Goal: Book appointment/travel/reservation

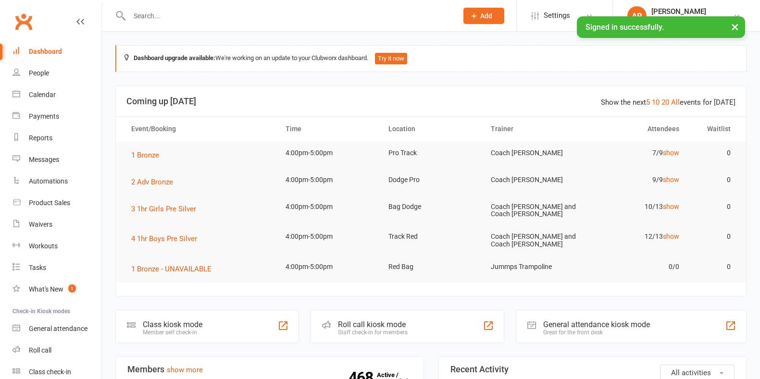
click at [165, 19] on input "text" at bounding box center [288, 15] width 325 height 13
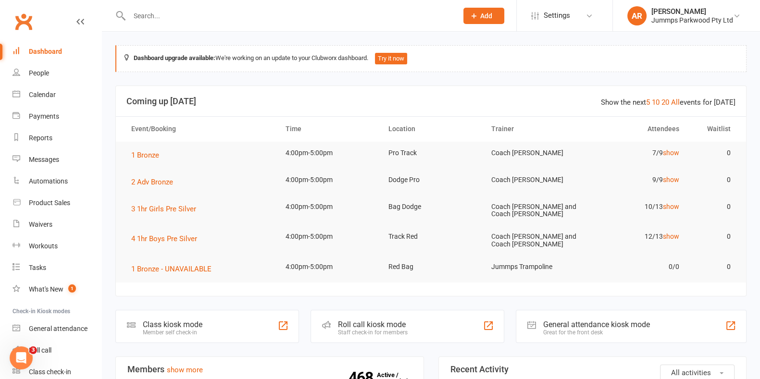
type input "h"
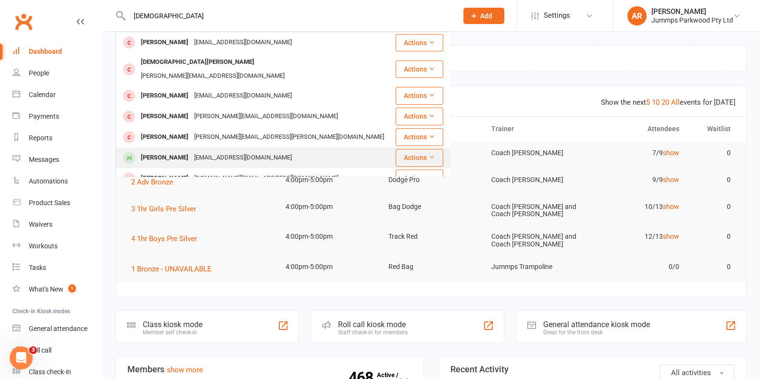
type input "jude"
click at [212, 151] on div "[EMAIL_ADDRESS][DOMAIN_NAME]" at bounding box center [242, 158] width 103 height 14
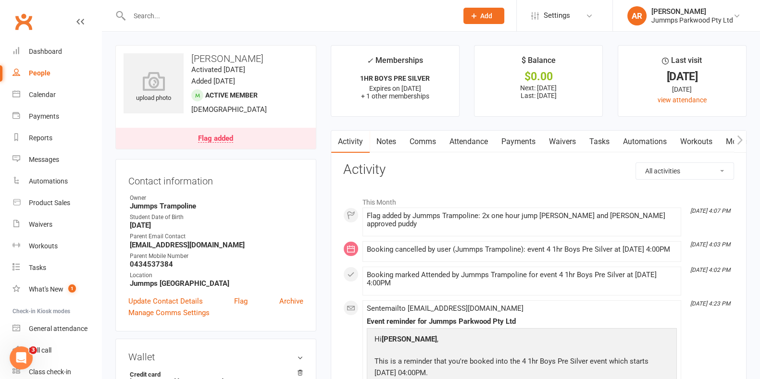
click at [469, 142] on link "Attendance" at bounding box center [469, 142] width 52 height 22
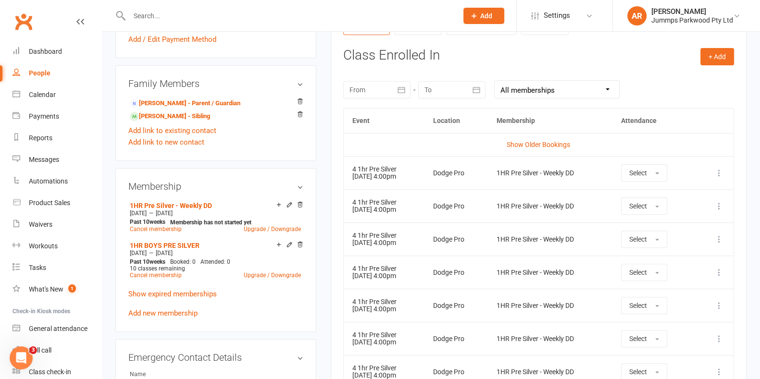
scroll to position [375, 0]
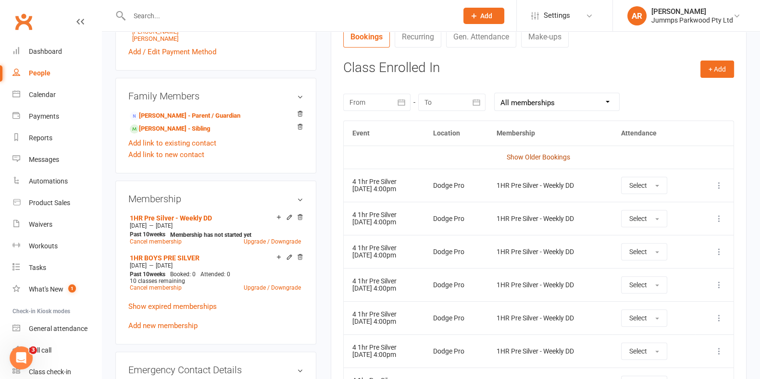
click at [539, 157] on link "Show Older Bookings" at bounding box center [538, 157] width 63 height 8
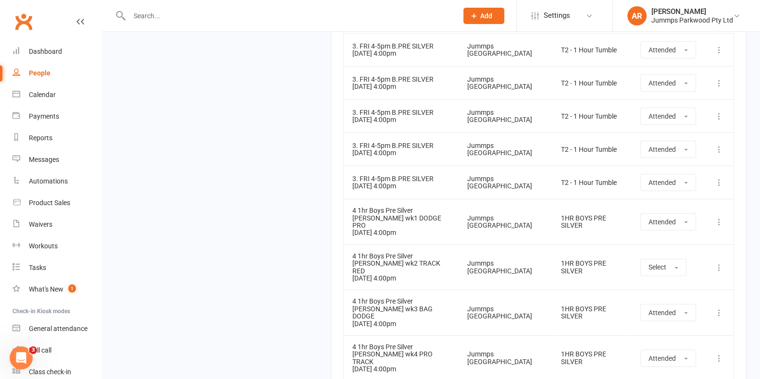
scroll to position [3221, 0]
click at [237, 24] on div at bounding box center [283, 15] width 336 height 31
click at [241, 14] on input "text" at bounding box center [288, 15] width 325 height 13
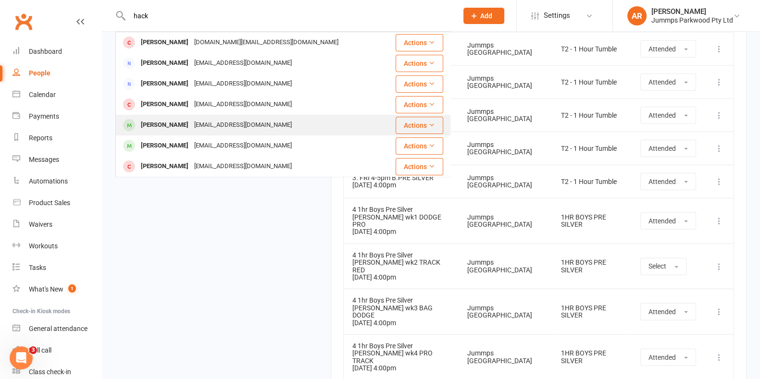
type input "hack"
click at [214, 126] on div "[EMAIL_ADDRESS][DOMAIN_NAME]" at bounding box center [242, 125] width 103 height 14
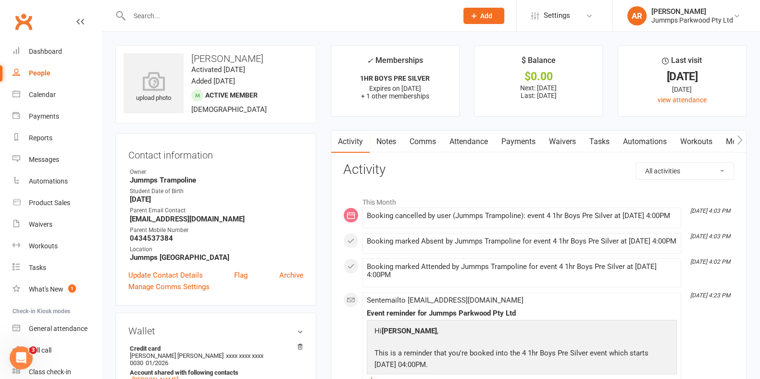
click at [466, 135] on link "Attendance" at bounding box center [469, 142] width 52 height 22
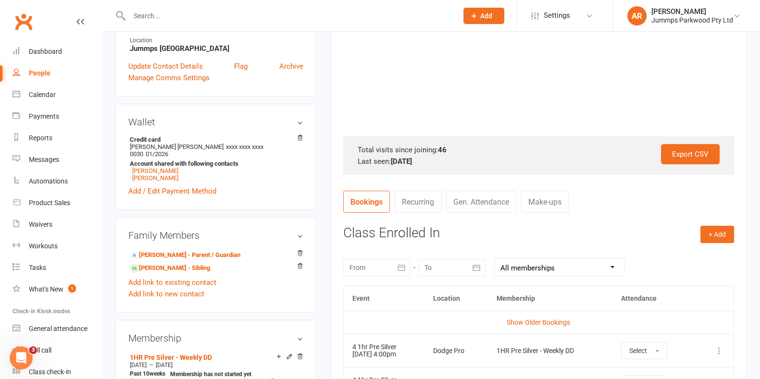
scroll to position [361, 0]
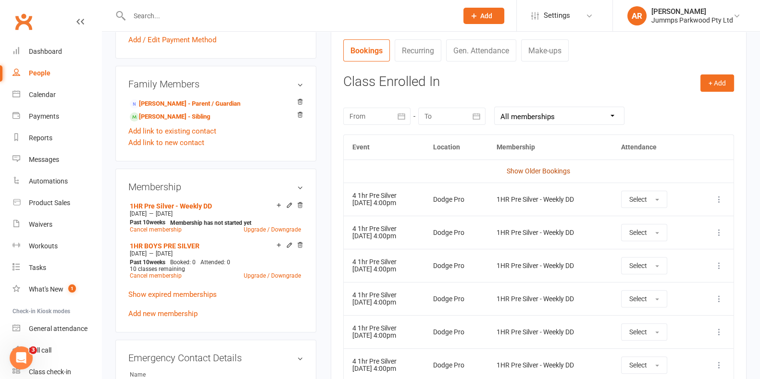
click at [537, 173] on link "Show Older Bookings" at bounding box center [538, 171] width 63 height 8
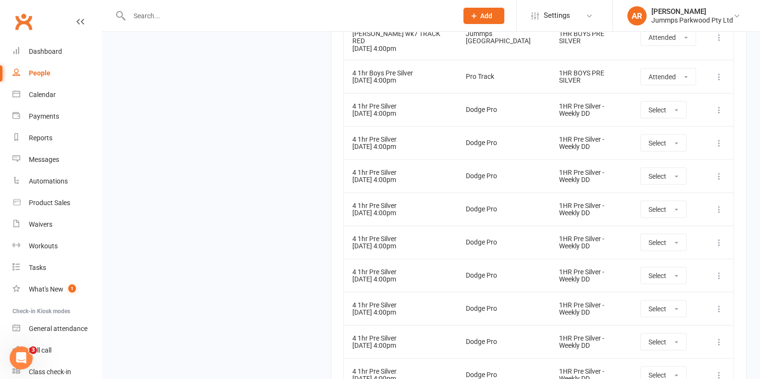
scroll to position [2116, 0]
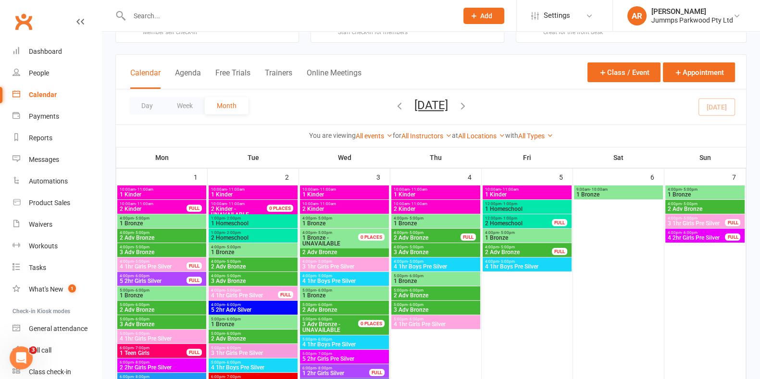
scroll to position [60, 0]
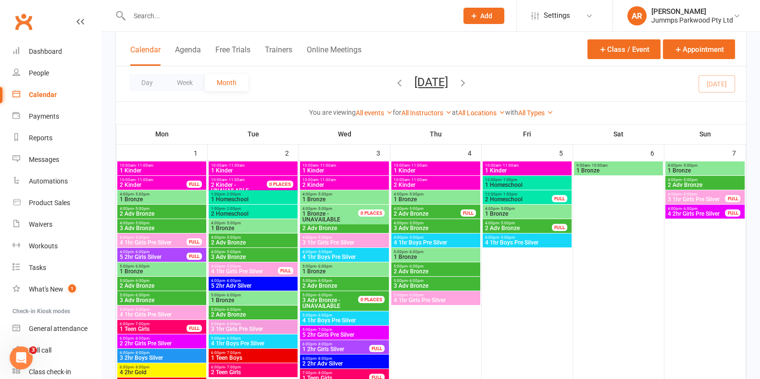
click at [441, 237] on span "4:00pm - 5:00pm" at bounding box center [435, 238] width 85 height 4
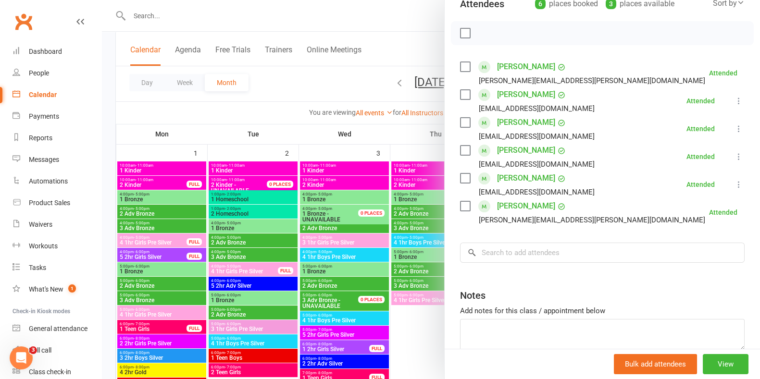
scroll to position [120, 0]
click at [529, 256] on input "search" at bounding box center [602, 253] width 285 height 20
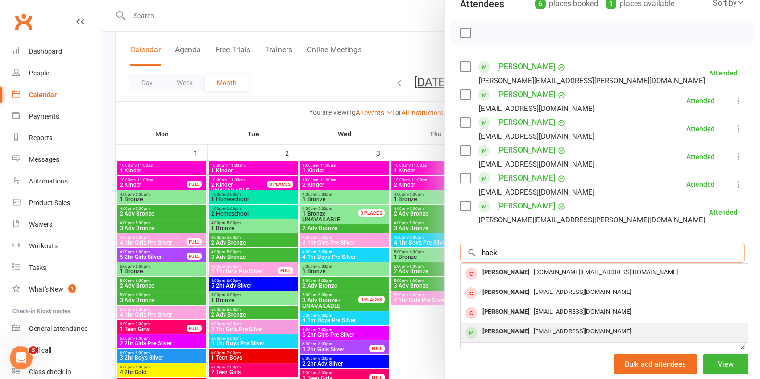
type input "hack"
click at [534, 330] on span "[EMAIL_ADDRESS][DOMAIN_NAME]" at bounding box center [583, 331] width 98 height 7
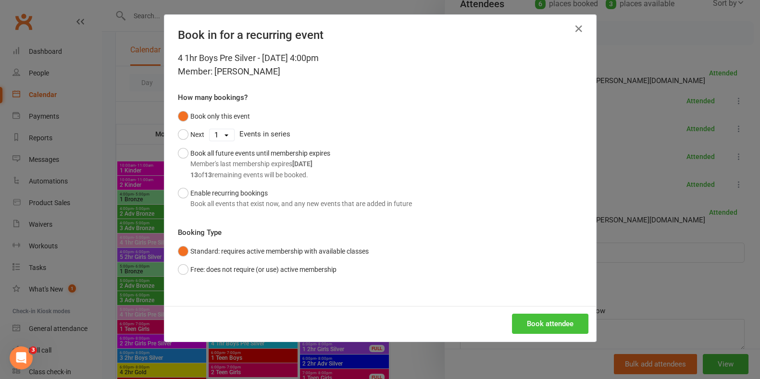
click at [547, 320] on button "Book attendee" at bounding box center [550, 324] width 76 height 20
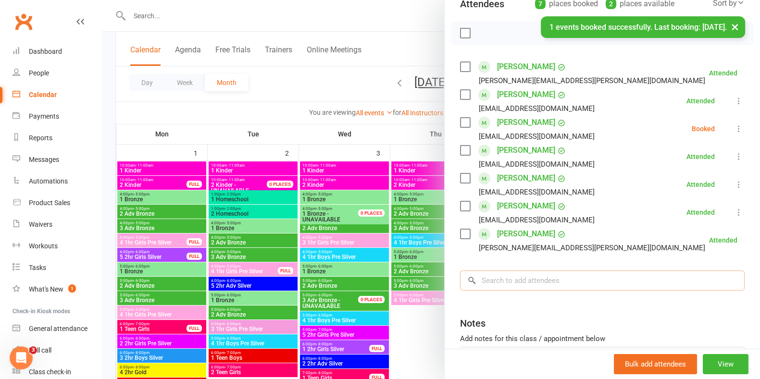
click at [574, 274] on input "search" at bounding box center [602, 281] width 285 height 20
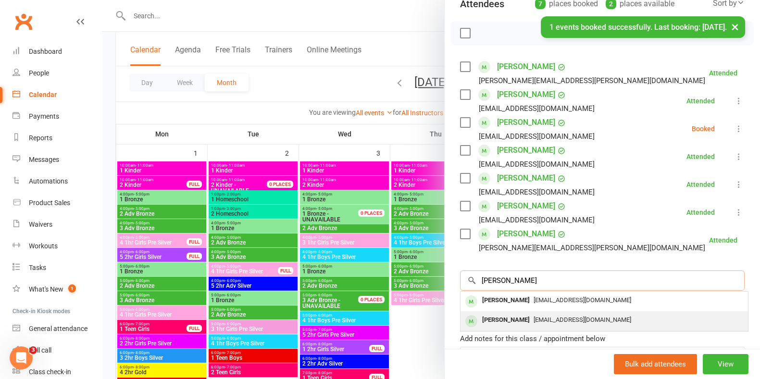
type input "[PERSON_NAME]"
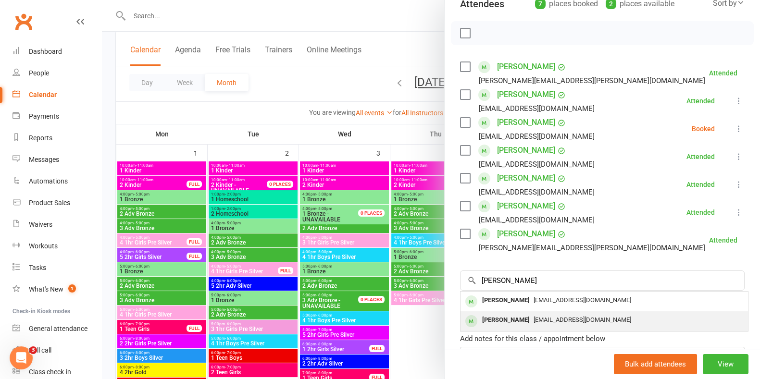
click at [534, 320] on span "[EMAIL_ADDRESS][DOMAIN_NAME]" at bounding box center [583, 319] width 98 height 7
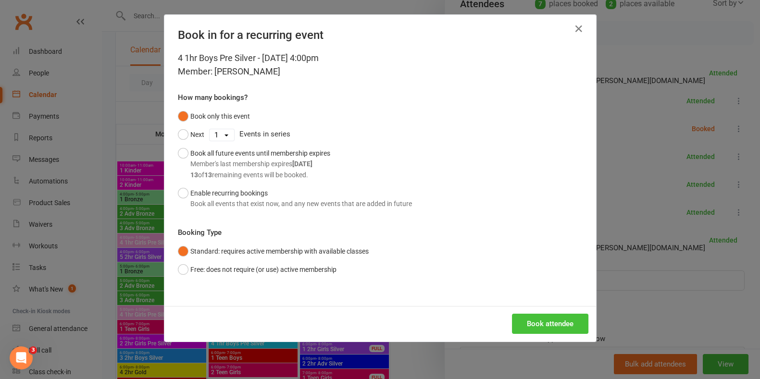
click at [542, 325] on button "Book attendee" at bounding box center [550, 324] width 76 height 20
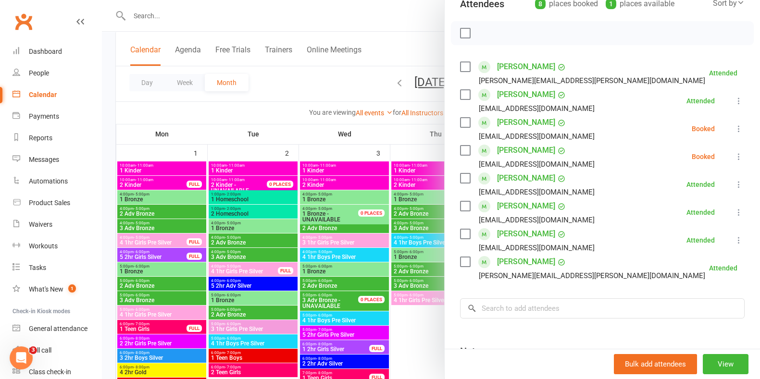
scroll to position [60, 0]
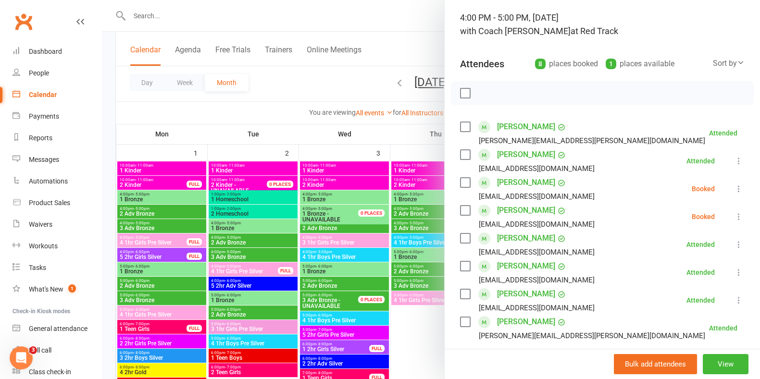
click at [733, 193] on button at bounding box center [739, 189] width 12 height 12
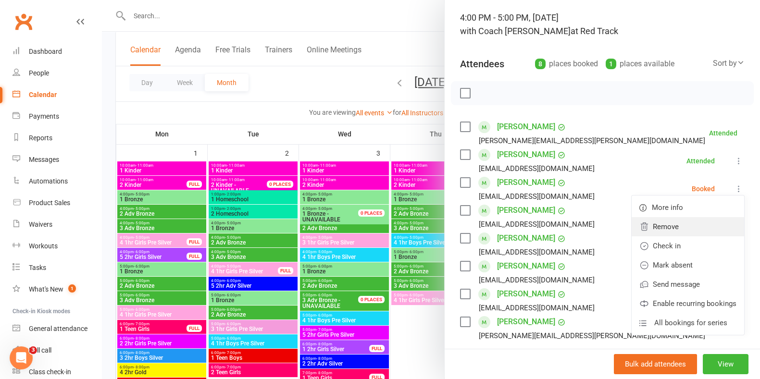
click at [705, 226] on link "Remove" at bounding box center [688, 226] width 113 height 19
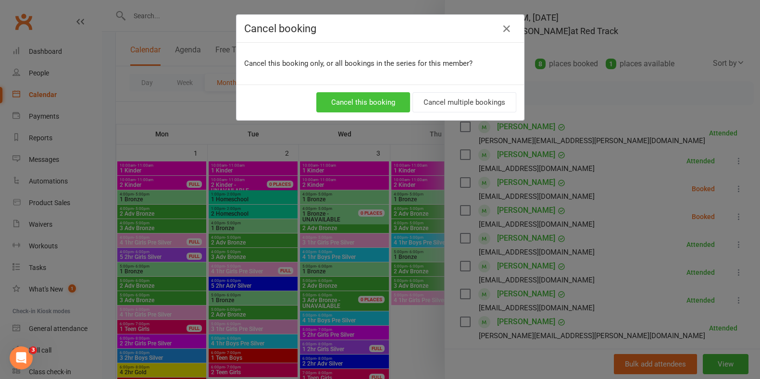
click at [346, 98] on button "Cancel this booking" at bounding box center [363, 102] width 94 height 20
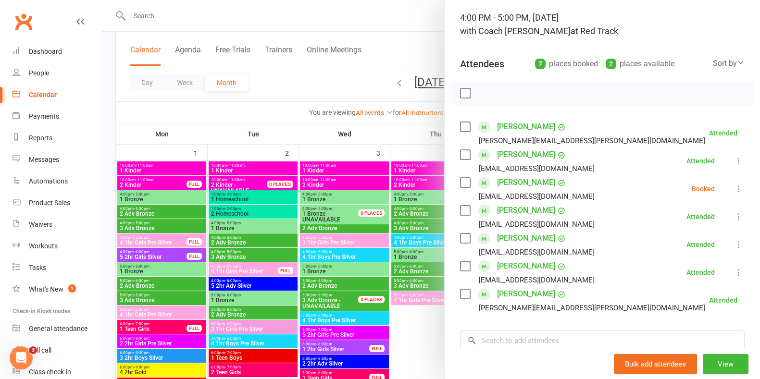
click at [734, 184] on icon at bounding box center [739, 189] width 10 height 10
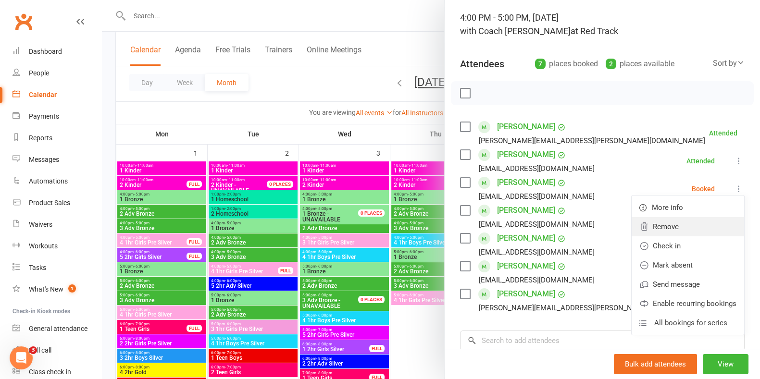
click at [677, 226] on link "Remove" at bounding box center [688, 226] width 113 height 19
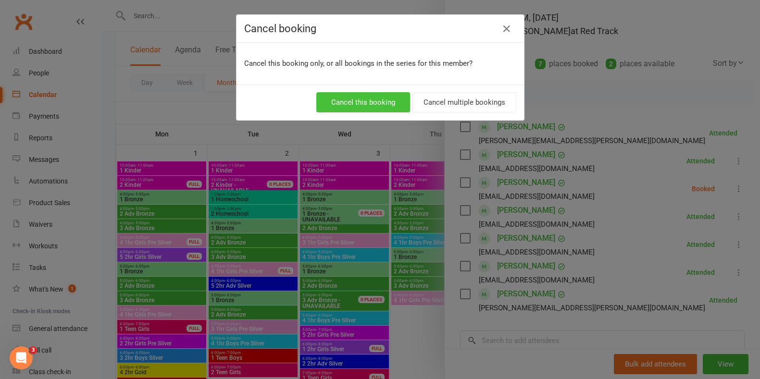
click at [367, 95] on button "Cancel this booking" at bounding box center [363, 102] width 94 height 20
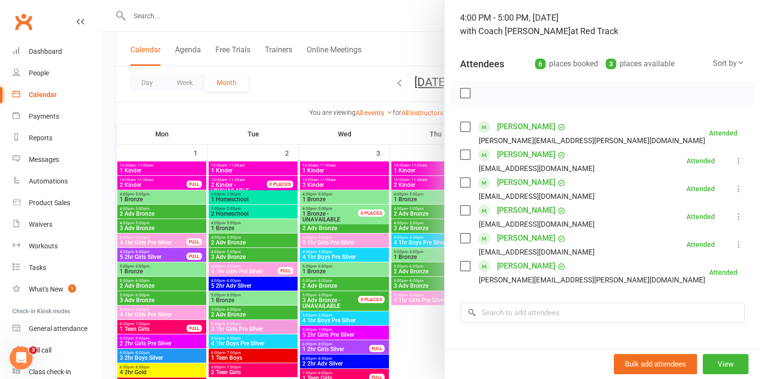
click at [310, 94] on div at bounding box center [431, 189] width 658 height 379
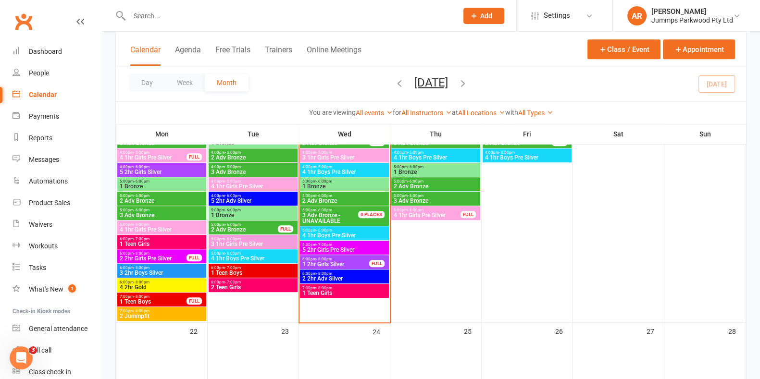
scroll to position [601, 0]
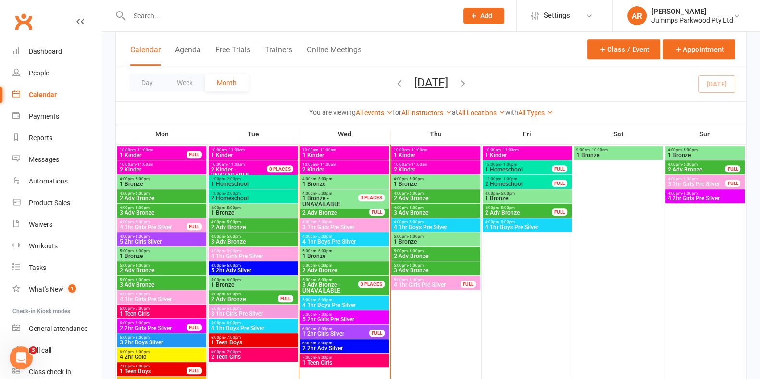
click at [429, 225] on span "4 1hr Boys Pre Silver" at bounding box center [435, 228] width 85 height 6
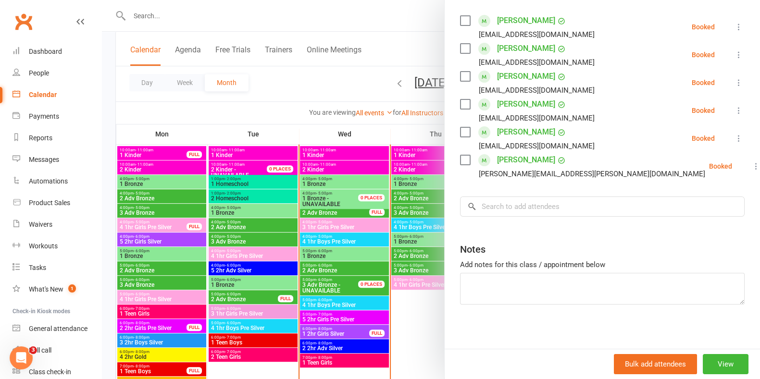
scroll to position [169, 0]
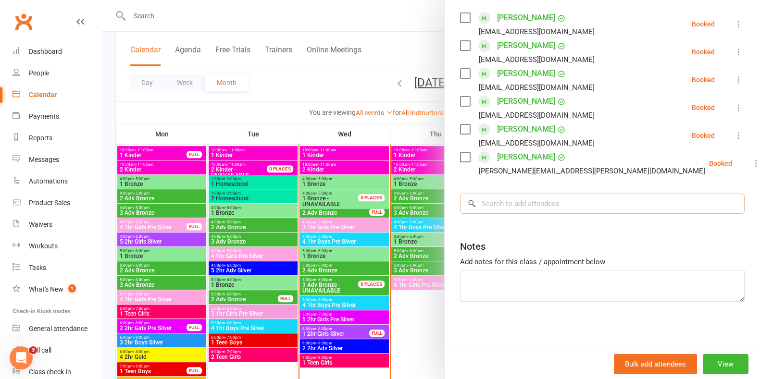
click at [562, 207] on input "search" at bounding box center [602, 204] width 285 height 20
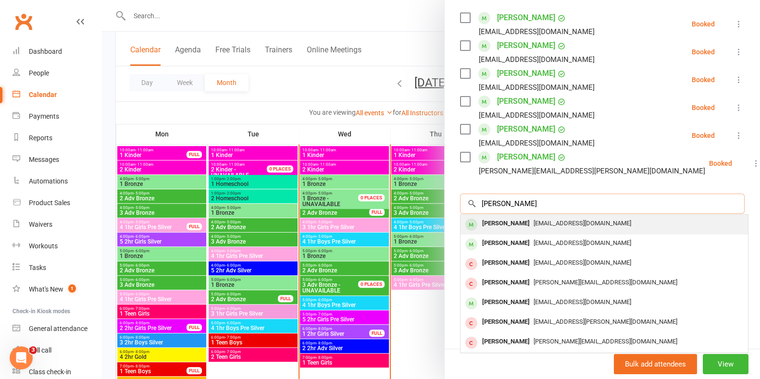
type input "[PERSON_NAME]"
click at [543, 226] on span "[EMAIL_ADDRESS][DOMAIN_NAME]" at bounding box center [583, 223] width 98 height 7
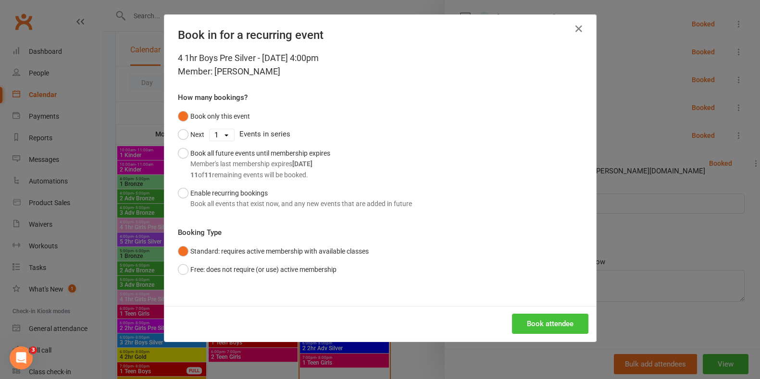
click at [581, 323] on button "Book attendee" at bounding box center [550, 324] width 76 height 20
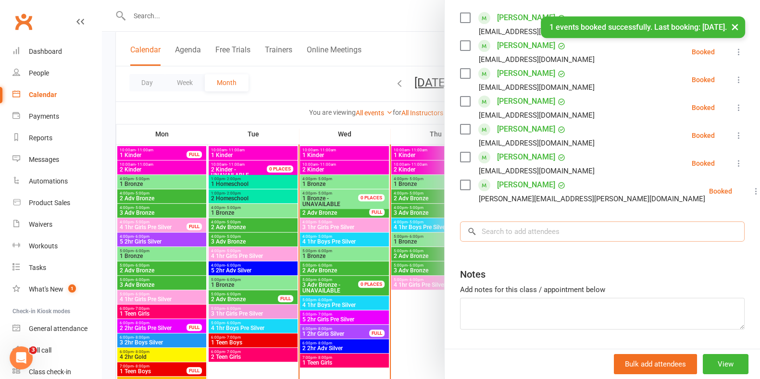
click at [522, 232] on input "search" at bounding box center [602, 232] width 285 height 20
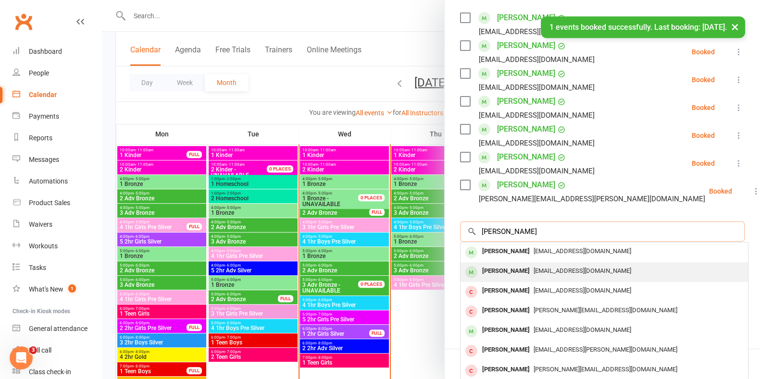
type input "[PERSON_NAME]"
click at [507, 273] on div "[PERSON_NAME]" at bounding box center [506, 272] width 55 height 14
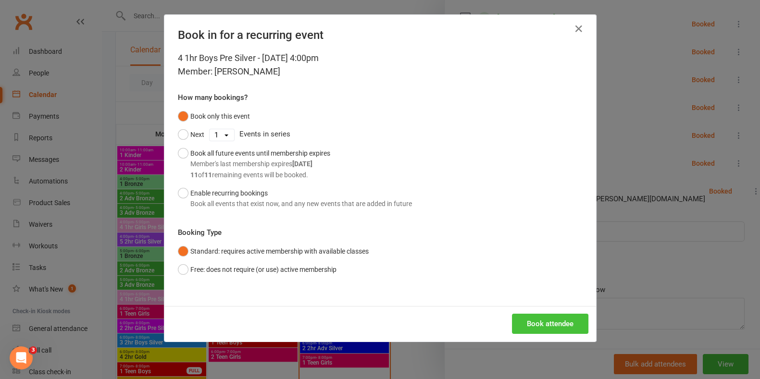
click at [523, 318] on button "Book attendee" at bounding box center [550, 324] width 76 height 20
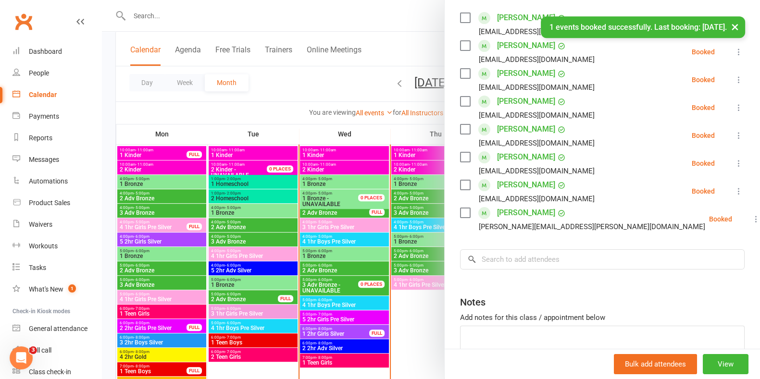
click at [243, 82] on div at bounding box center [431, 189] width 658 height 379
